Goal: Find specific page/section: Find specific page/section

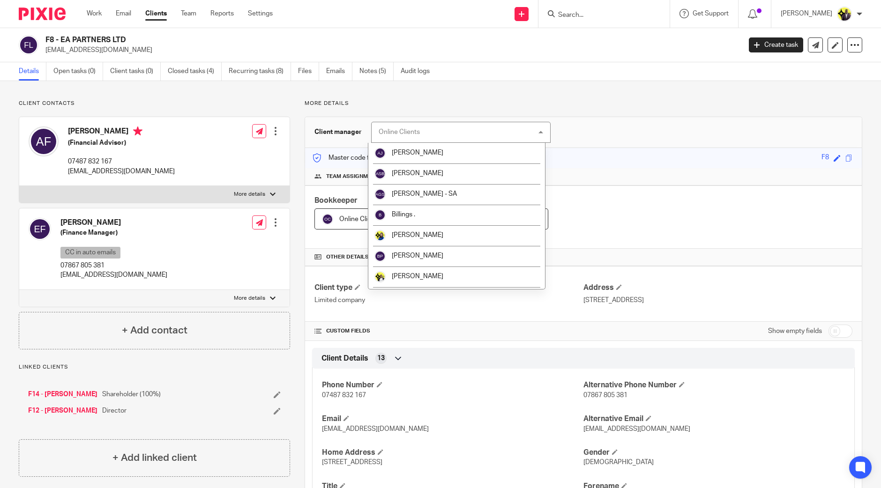
click at [616, 12] on input "Search" at bounding box center [599, 15] width 84 height 8
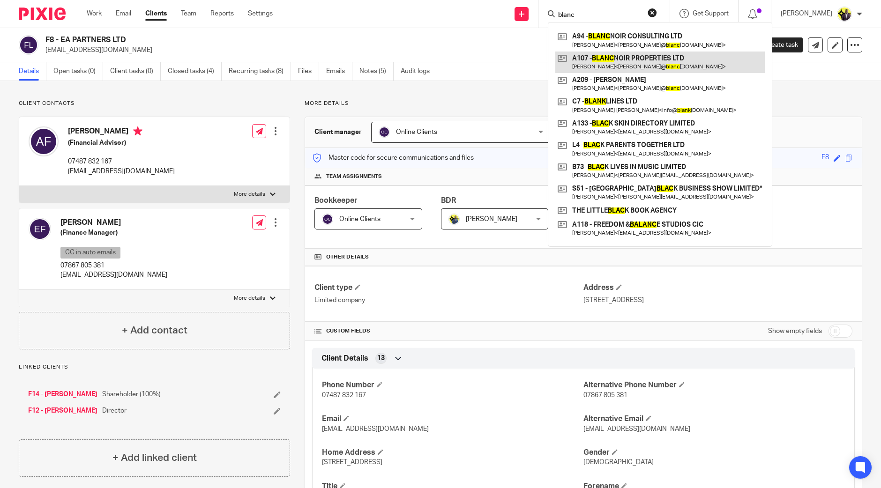
type input "blanc"
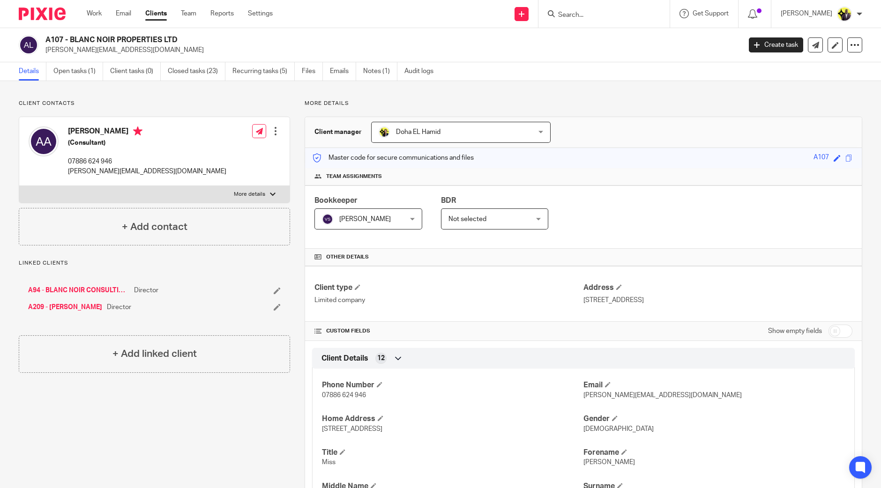
drag, startPoint x: 186, startPoint y: 38, endPoint x: 71, endPoint y: 39, distance: 114.8
click at [71, 39] on h2 "A107 - BLANC NOIR PROPERTIES LTD" at bounding box center [321, 40] width 552 height 10
